Goal: Task Accomplishment & Management: Manage account settings

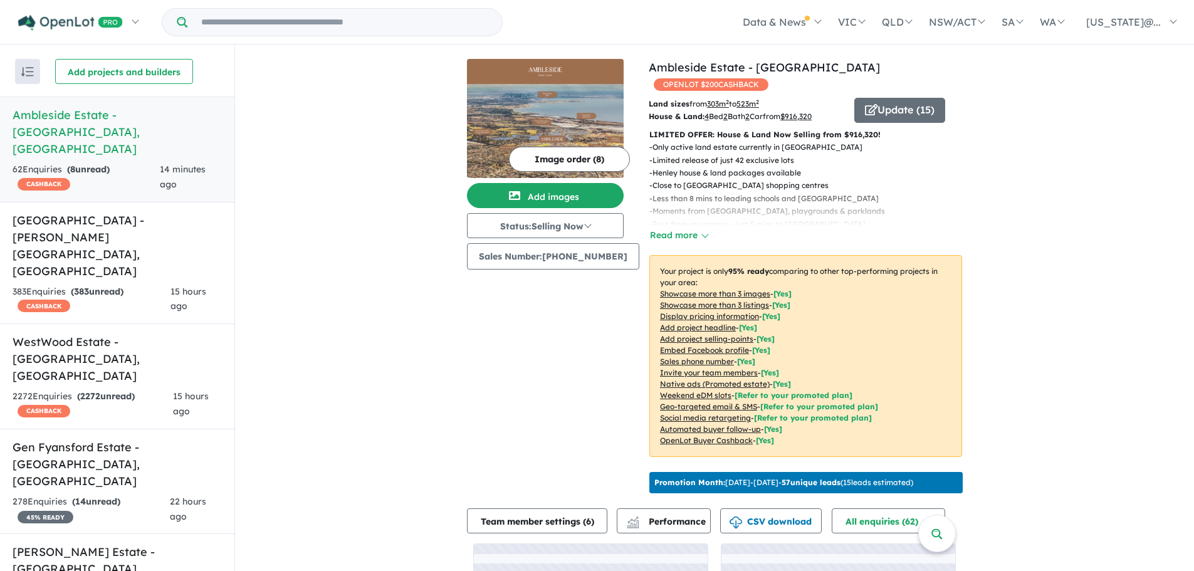
click at [758, 300] on u "Showcase more than 3 listings" at bounding box center [714, 304] width 109 height 9
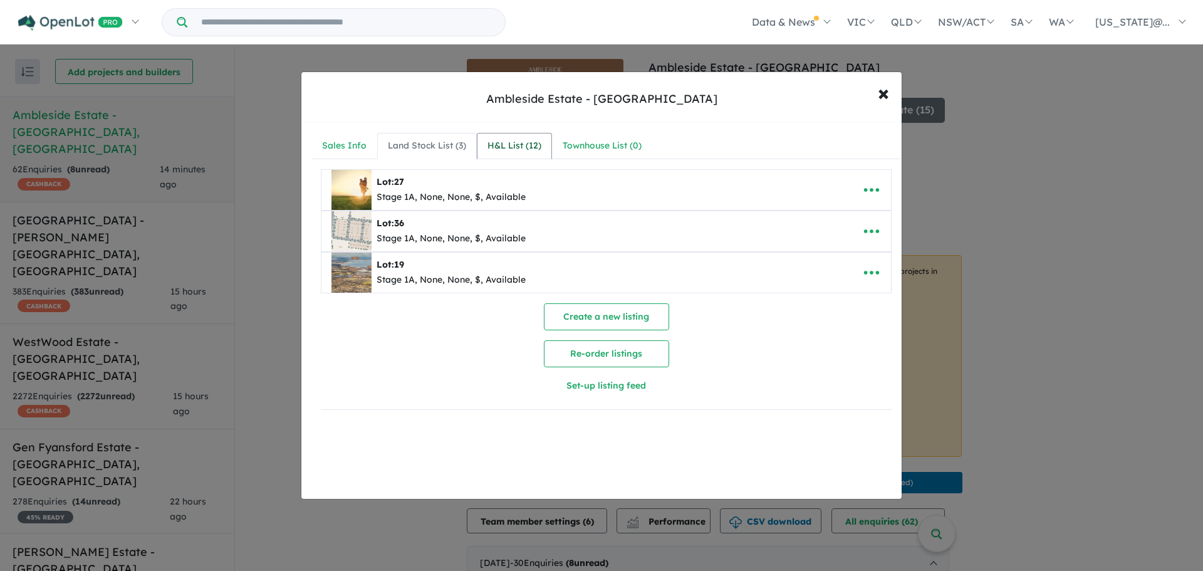
click at [507, 147] on div "H&L List ( 12 )" at bounding box center [515, 145] width 54 height 15
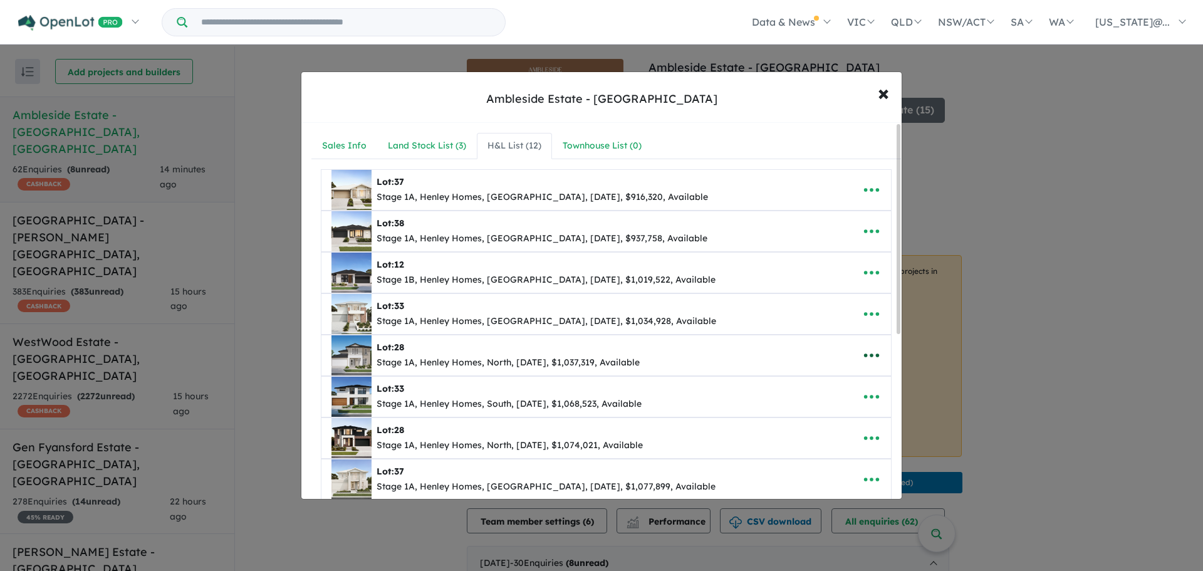
click at [871, 357] on icon "button" at bounding box center [871, 355] width 19 height 19
click at [837, 412] on link "Remove" at bounding box center [844, 414] width 93 height 29
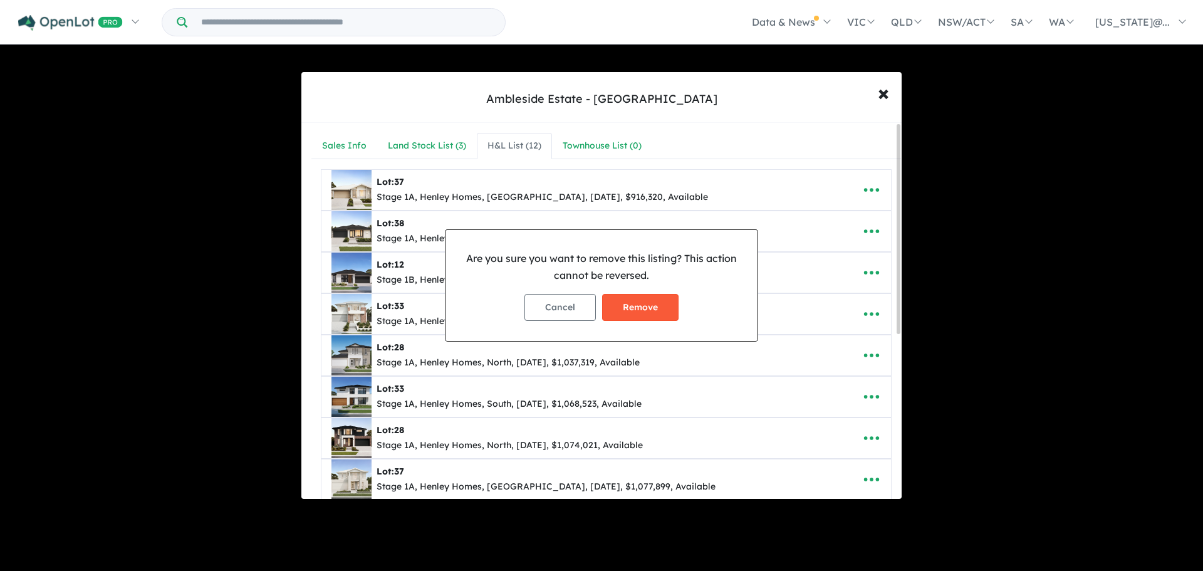
click at [647, 305] on button "Remove" at bounding box center [640, 307] width 76 height 27
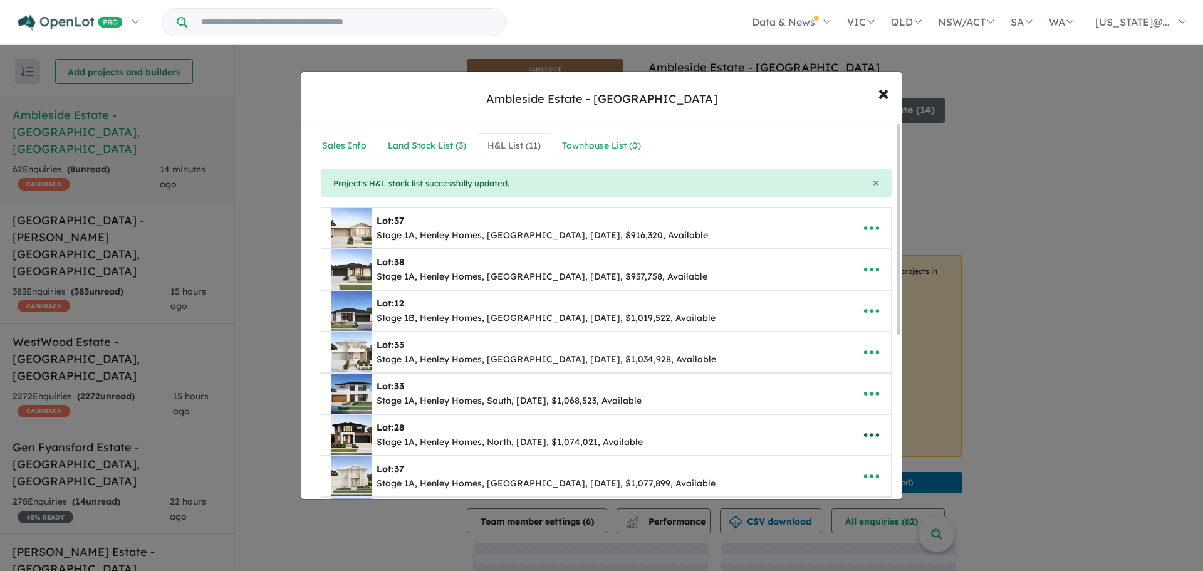
click at [867, 434] on icon "button" at bounding box center [871, 436] width 15 height 4
click at [835, 381] on link "Remove" at bounding box center [844, 377] width 93 height 29
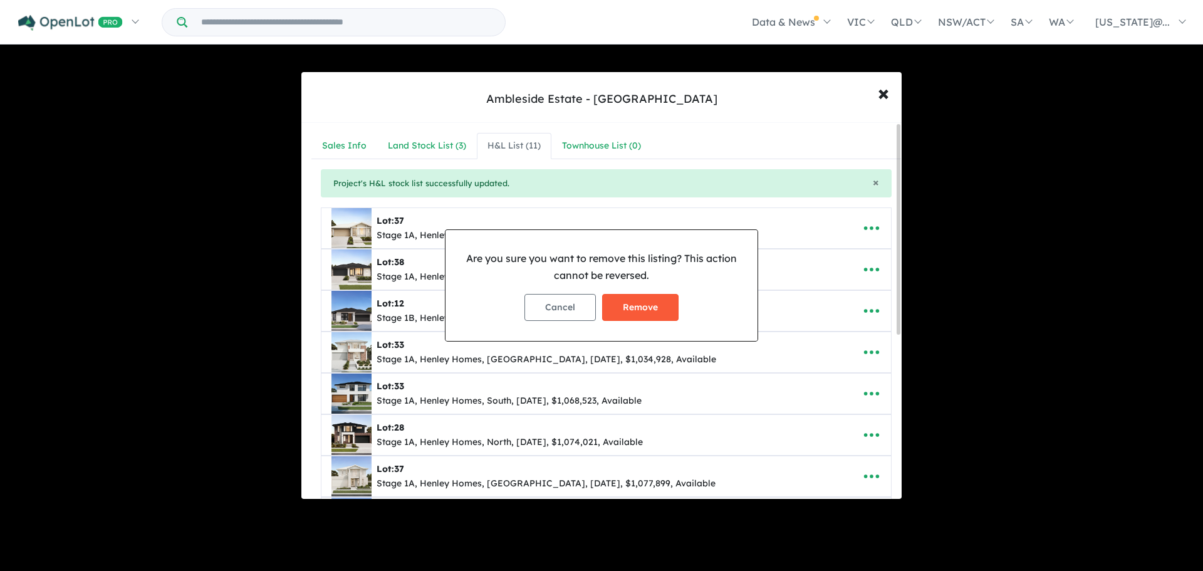
click at [649, 296] on button "Remove" at bounding box center [640, 307] width 76 height 27
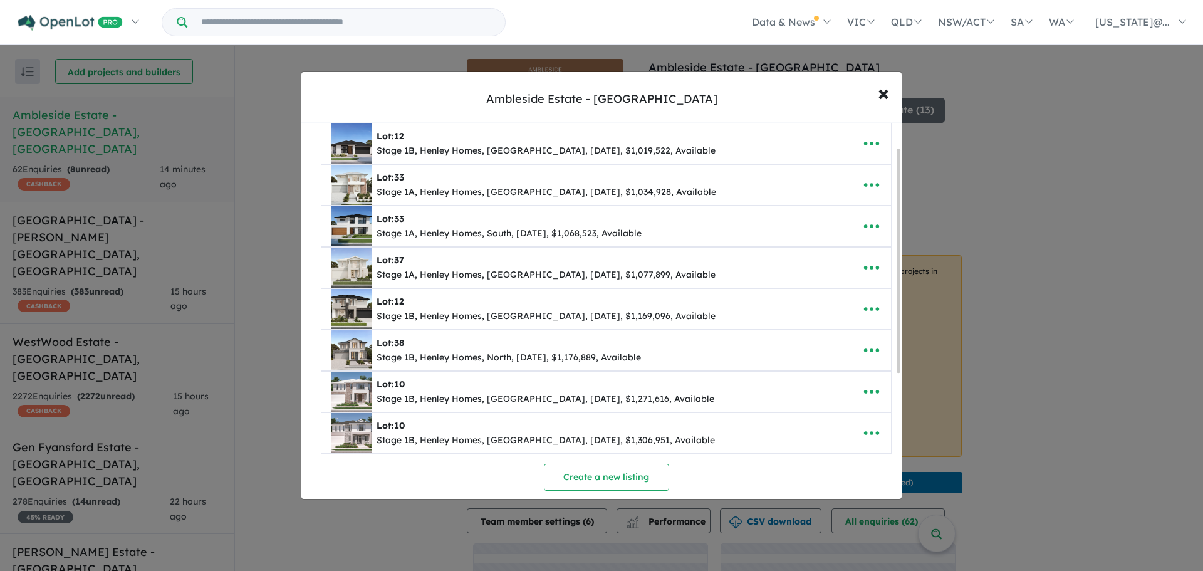
scroll to position [254, 0]
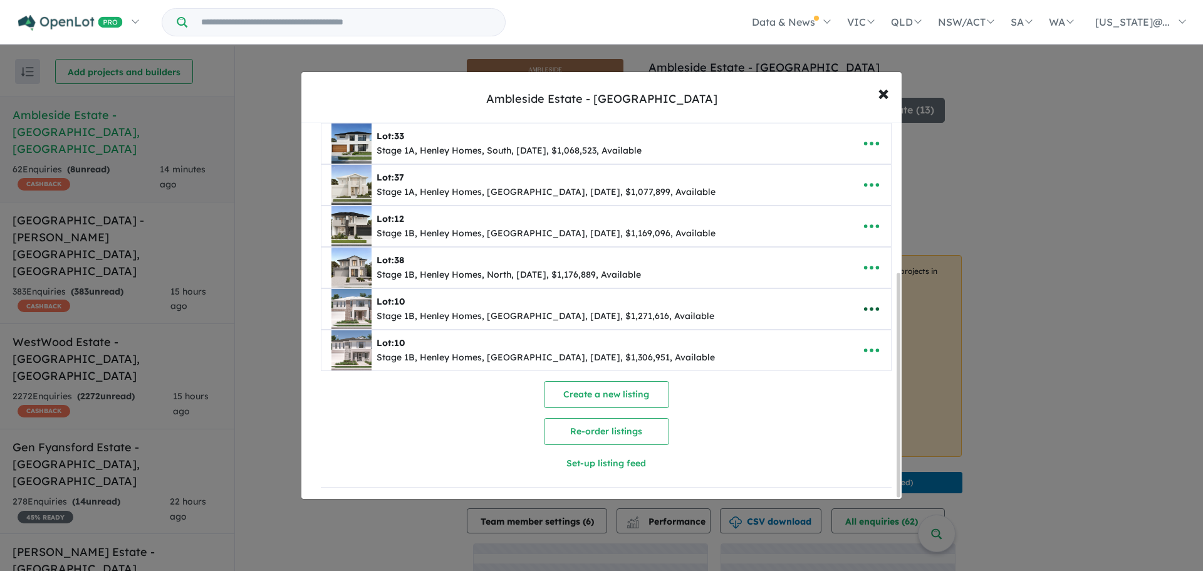
click at [868, 312] on icon "button" at bounding box center [871, 309] width 19 height 19
click at [848, 357] on link "Remove" at bounding box center [844, 368] width 93 height 29
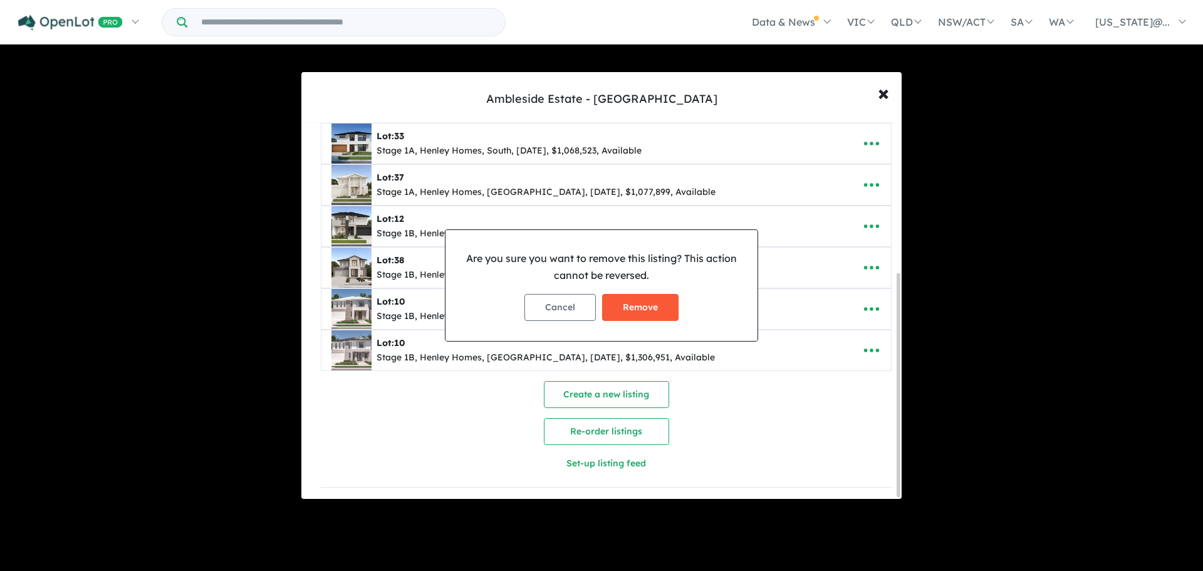
click at [645, 299] on button "Remove" at bounding box center [640, 307] width 76 height 27
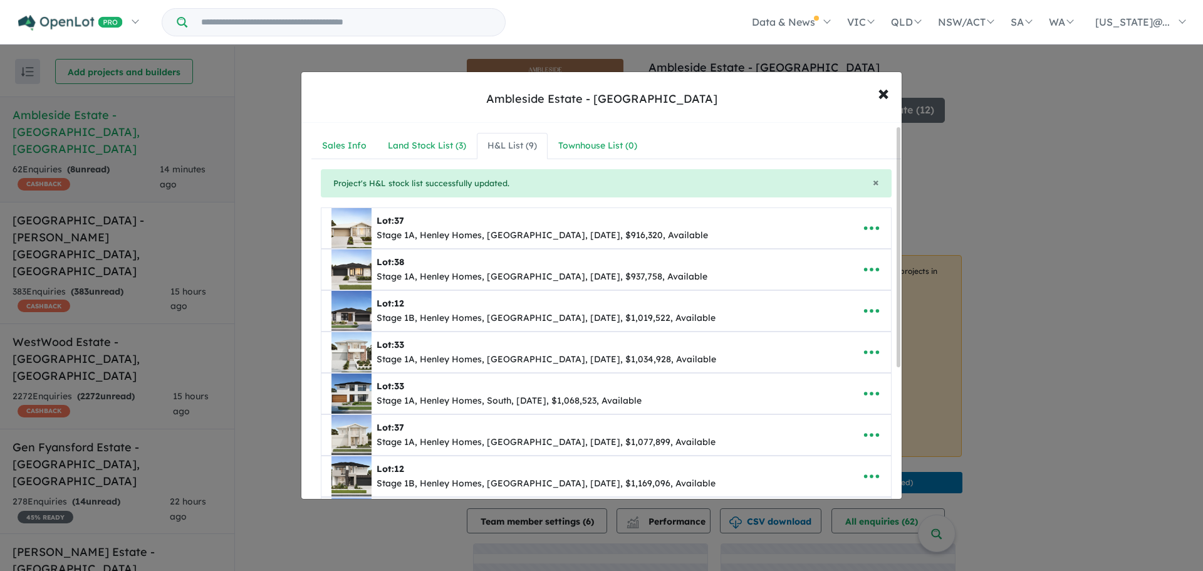
scroll to position [212, 0]
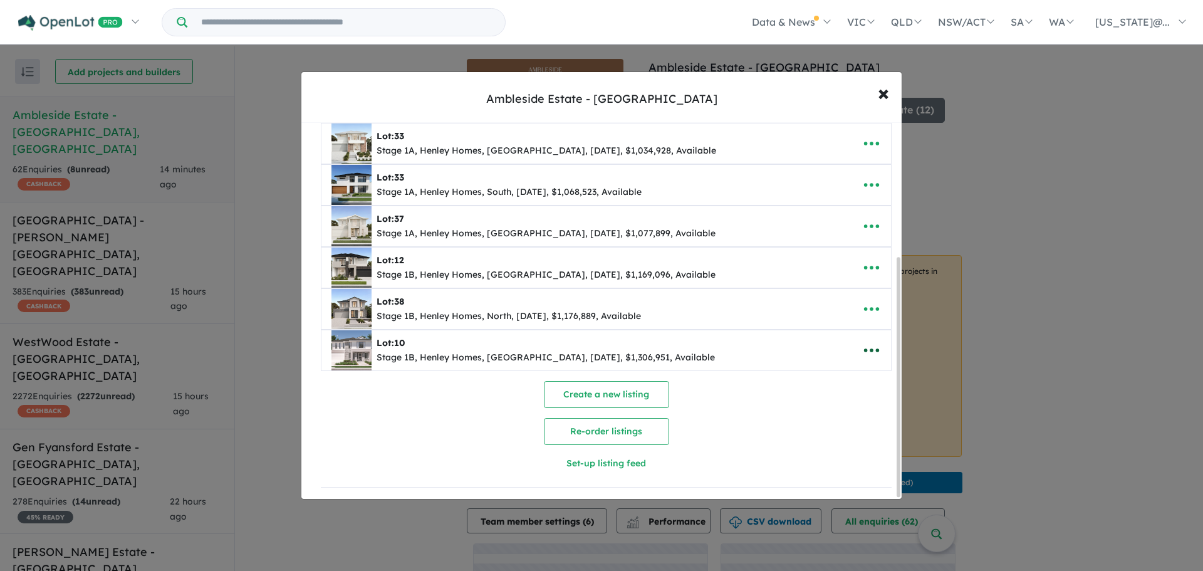
click at [865, 345] on icon "button" at bounding box center [871, 350] width 19 height 19
click at [834, 400] on link "Remove" at bounding box center [844, 409] width 93 height 29
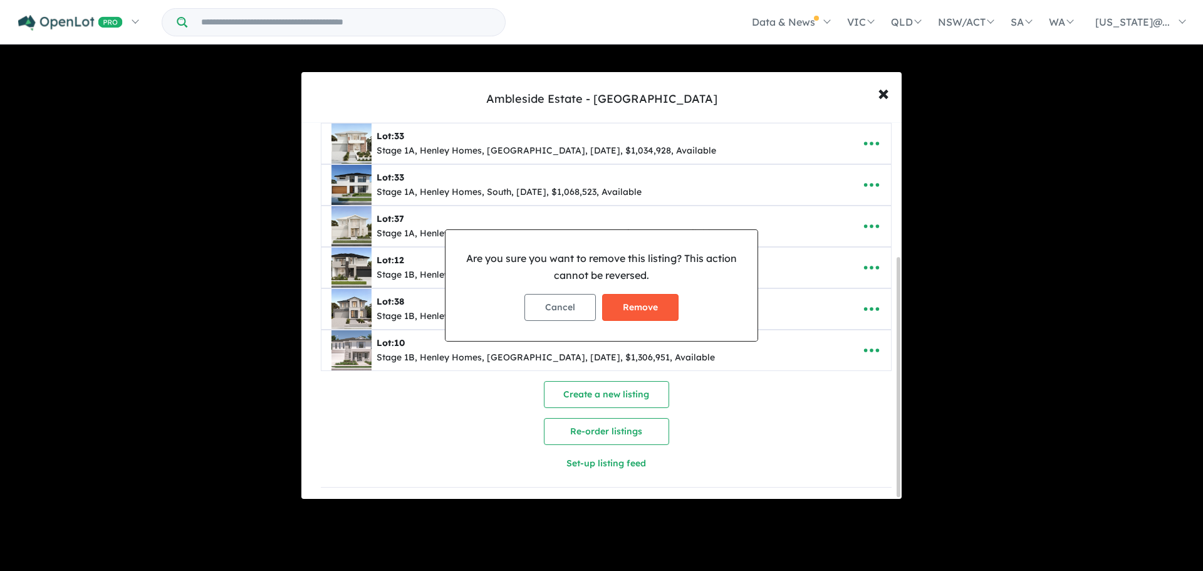
click at [635, 308] on button "Remove" at bounding box center [640, 307] width 76 height 27
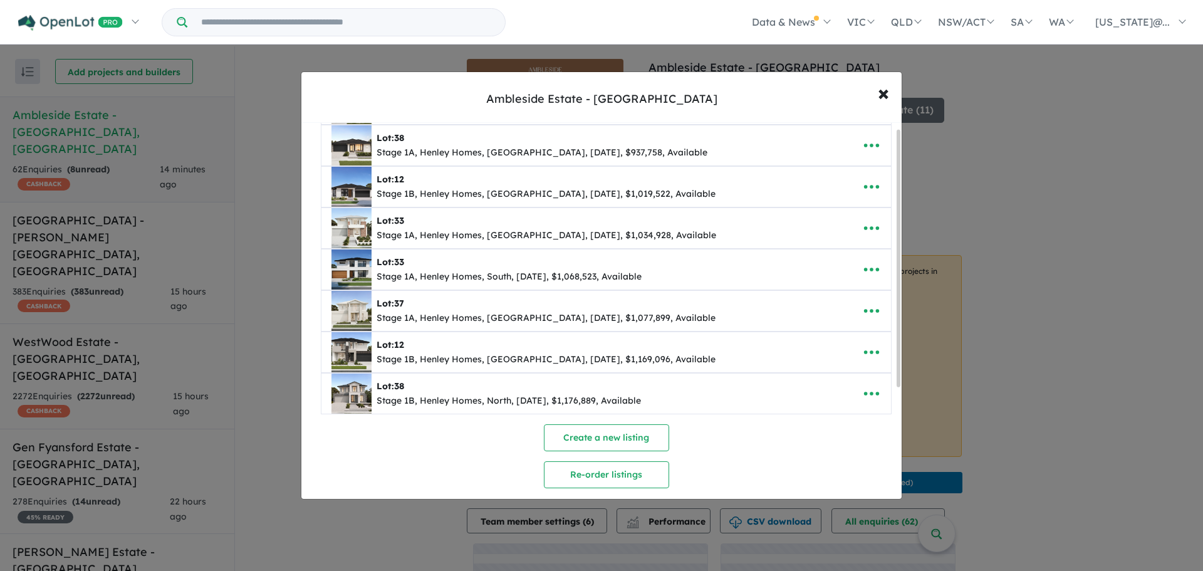
scroll to position [0, 0]
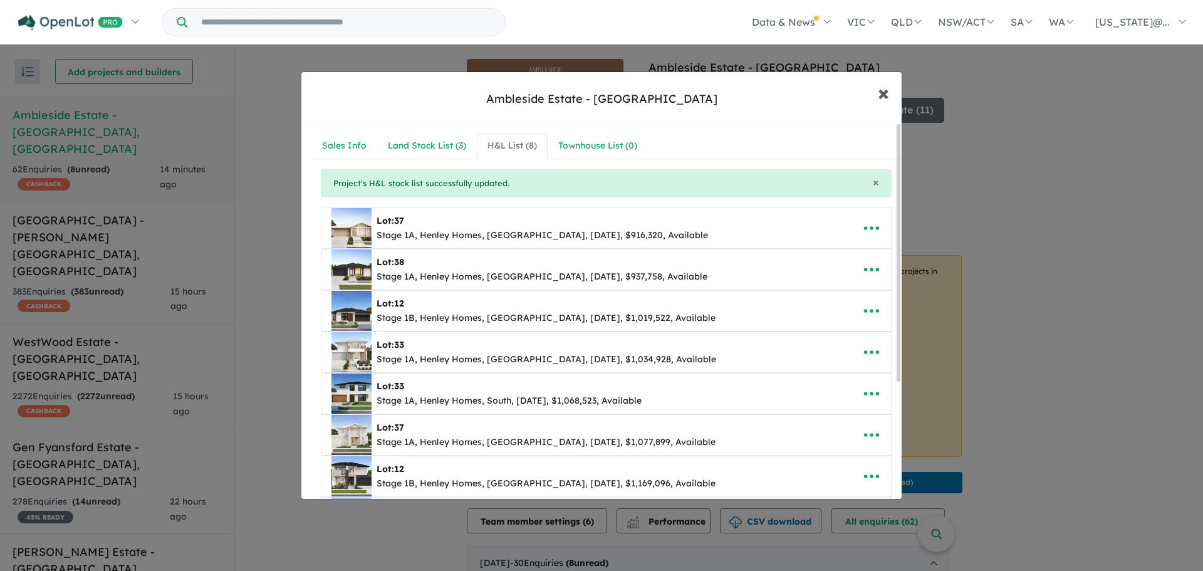
click at [887, 97] on span "×" at bounding box center [883, 92] width 11 height 27
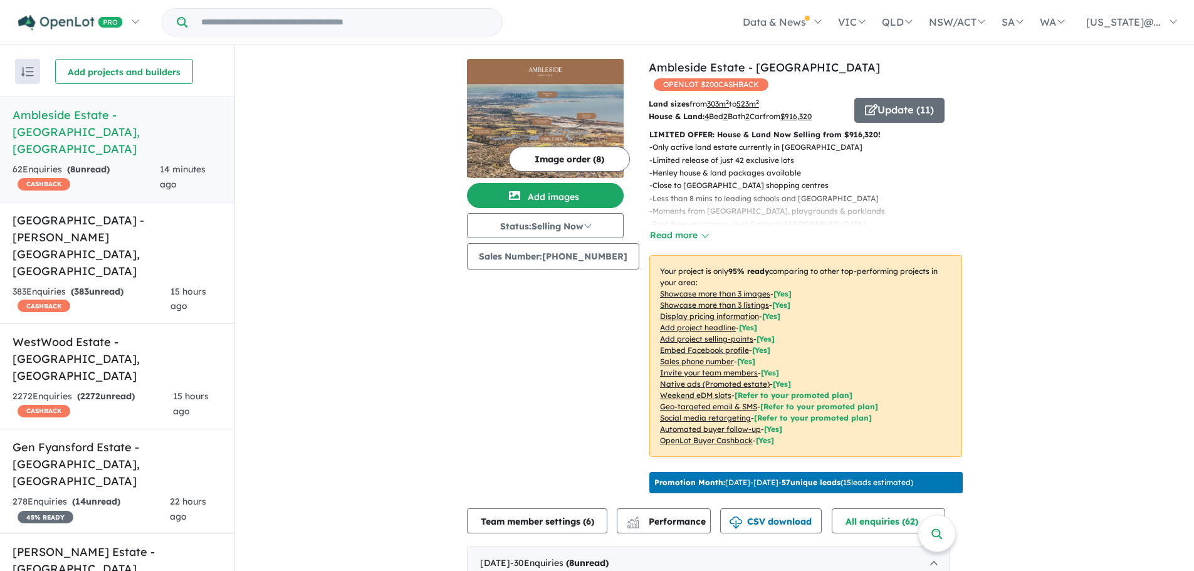
click at [754, 300] on u "Showcase more than 3 listings" at bounding box center [714, 304] width 109 height 9
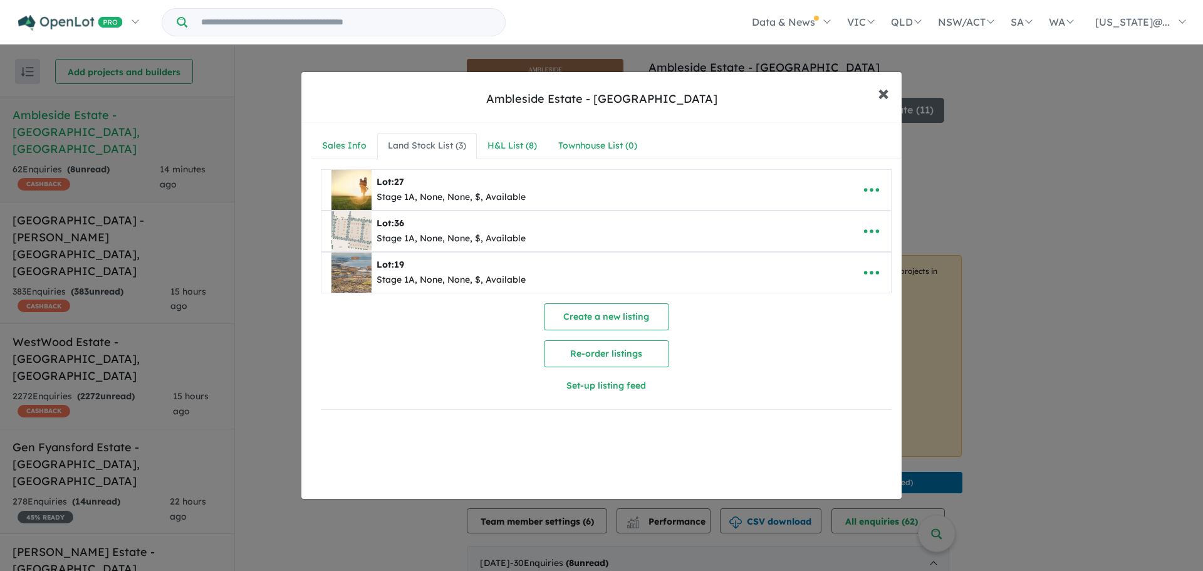
click at [880, 103] on span "×" at bounding box center [883, 92] width 11 height 27
